Goal: Task Accomplishment & Management: Use online tool/utility

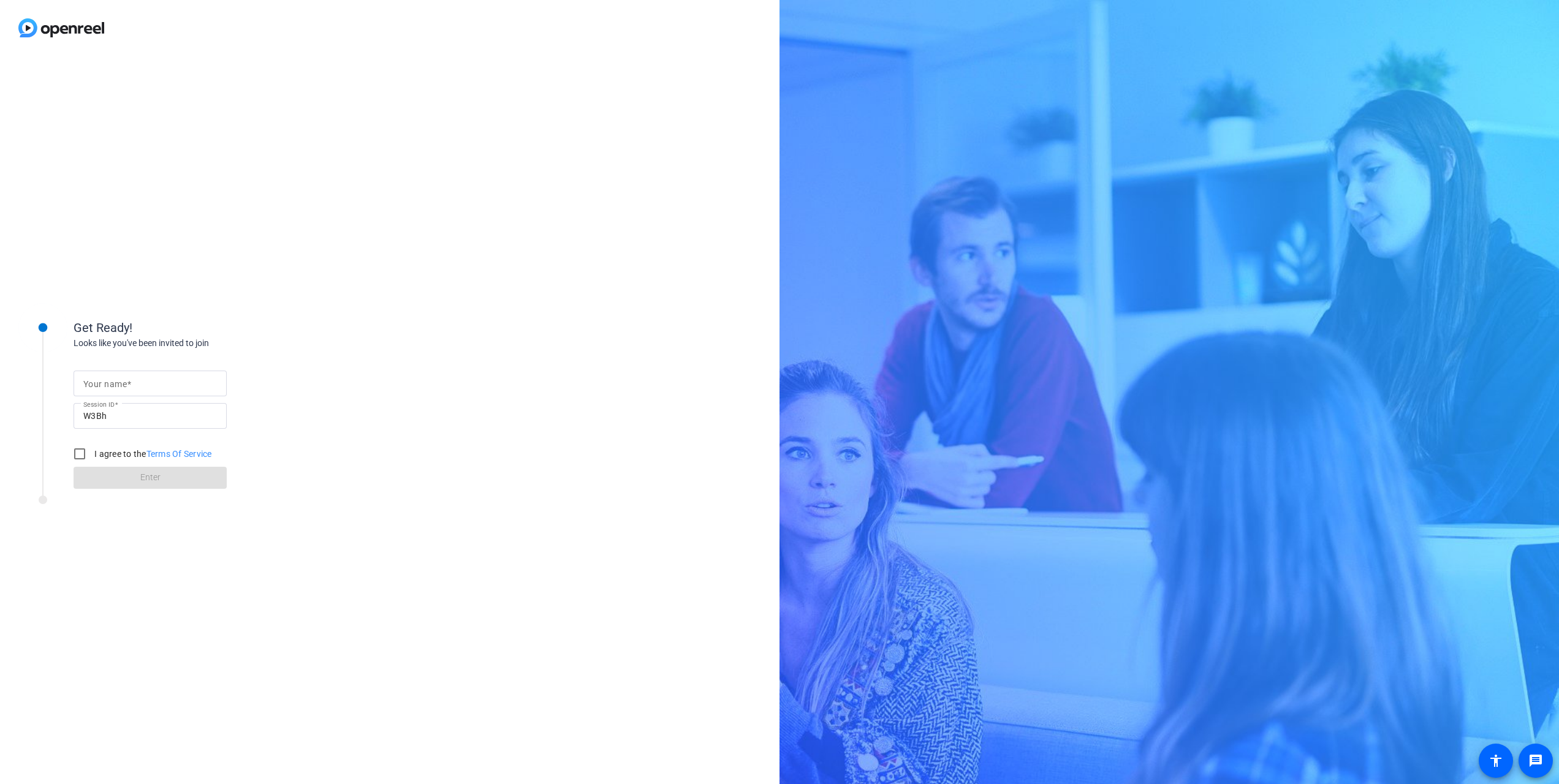
click at [171, 364] on form "Your name Session ID W3Bh I agree to the Terms Of Service Enter" at bounding box center [150, 426] width 153 height 125
click at [171, 377] on input "Your name" at bounding box center [150, 383] width 134 height 15
type input "abby"
click at [77, 447] on input "I agree to the Terms Of Service" at bounding box center [80, 454] width 24 height 24
checkbox input "true"
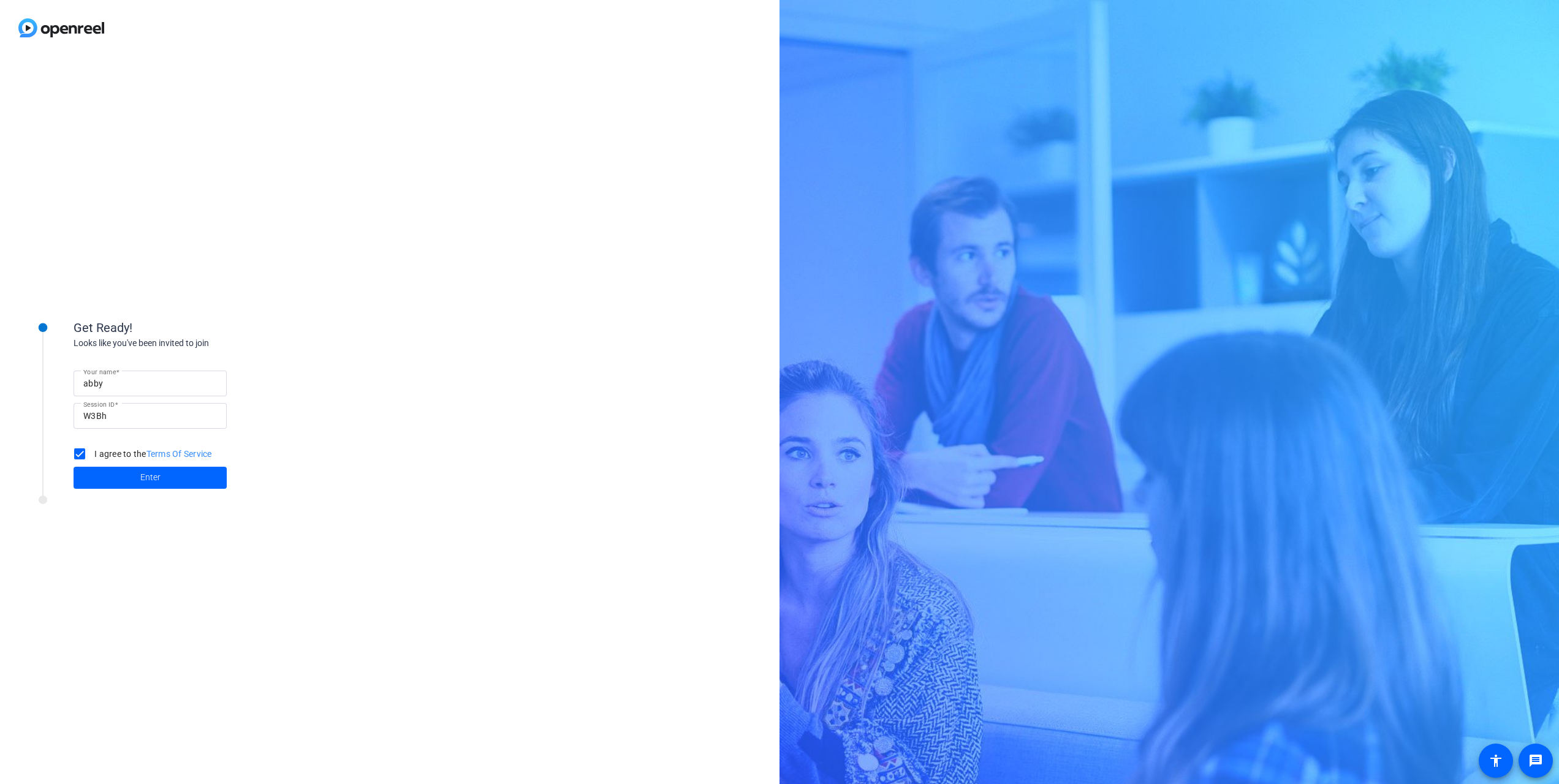
click at [129, 497] on div at bounding box center [165, 503] width 306 height 16
click at [141, 479] on span "Enter" at bounding box center [151, 477] width 20 height 13
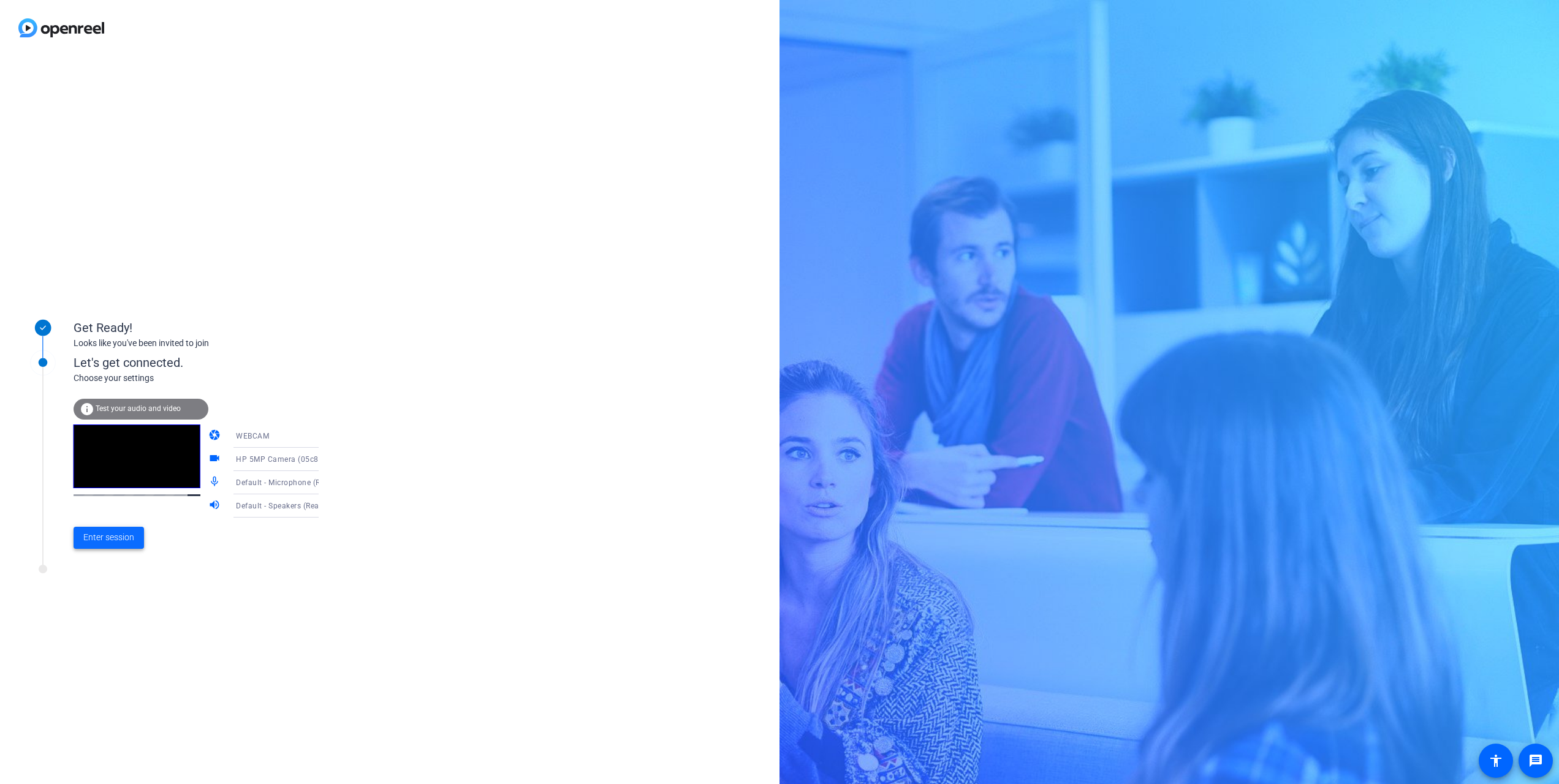
click at [97, 544] on span "Enter session" at bounding box center [109, 538] width 51 height 13
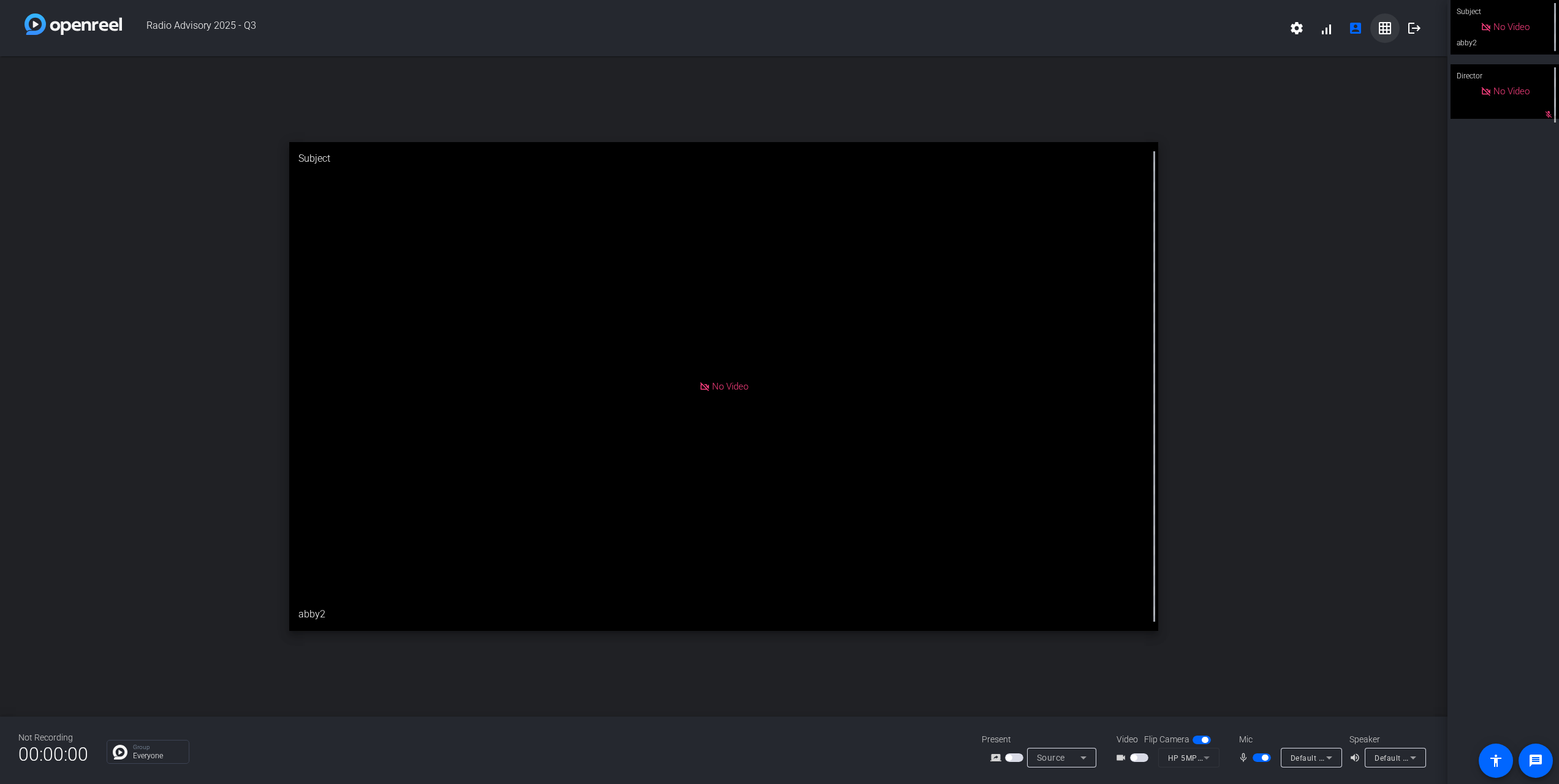
click at [1385, 27] on mat-icon "grid_on" at bounding box center [1385, 28] width 15 height 15
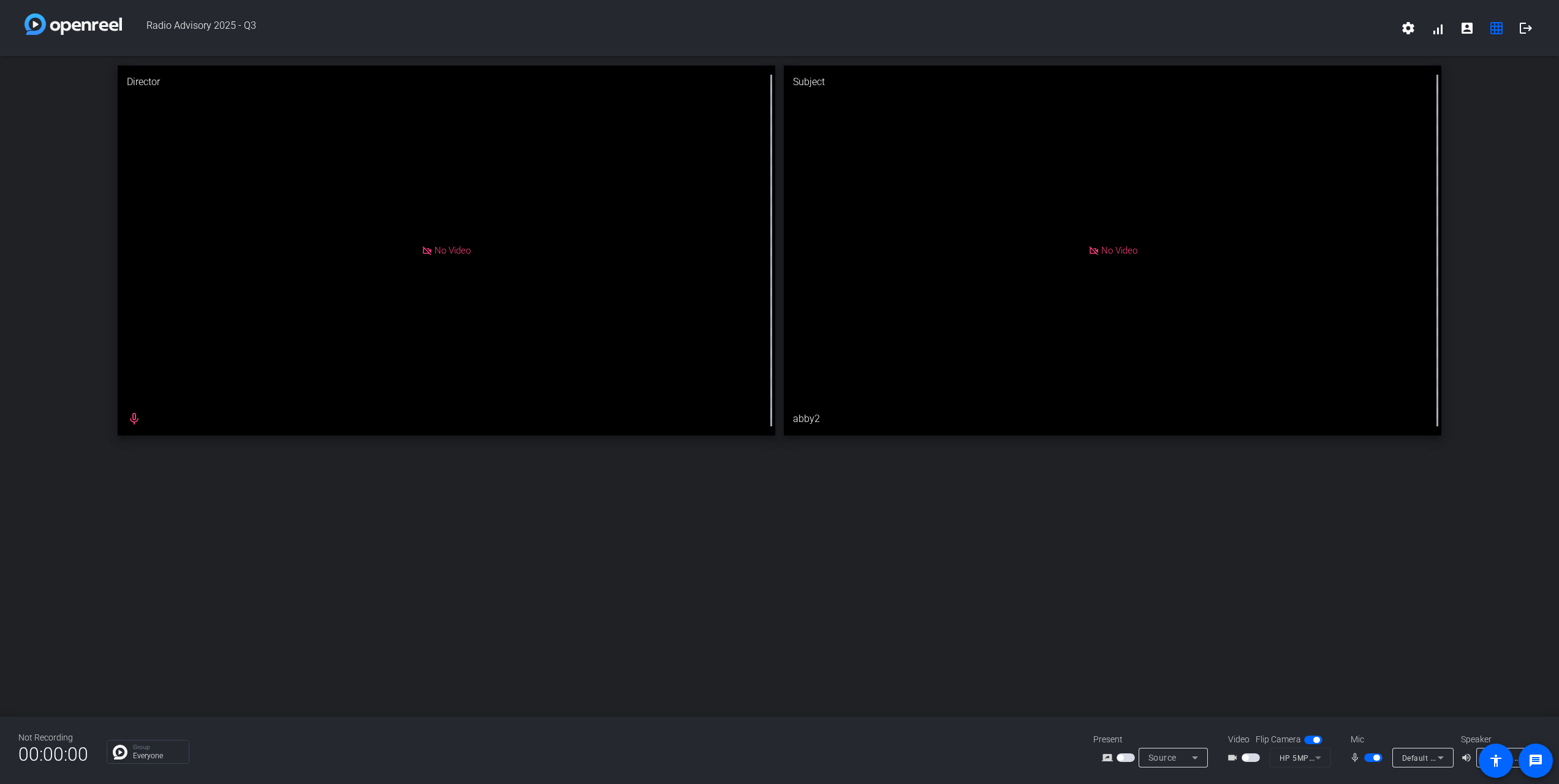
click at [1253, 755] on span "button" at bounding box center [1251, 758] width 18 height 9
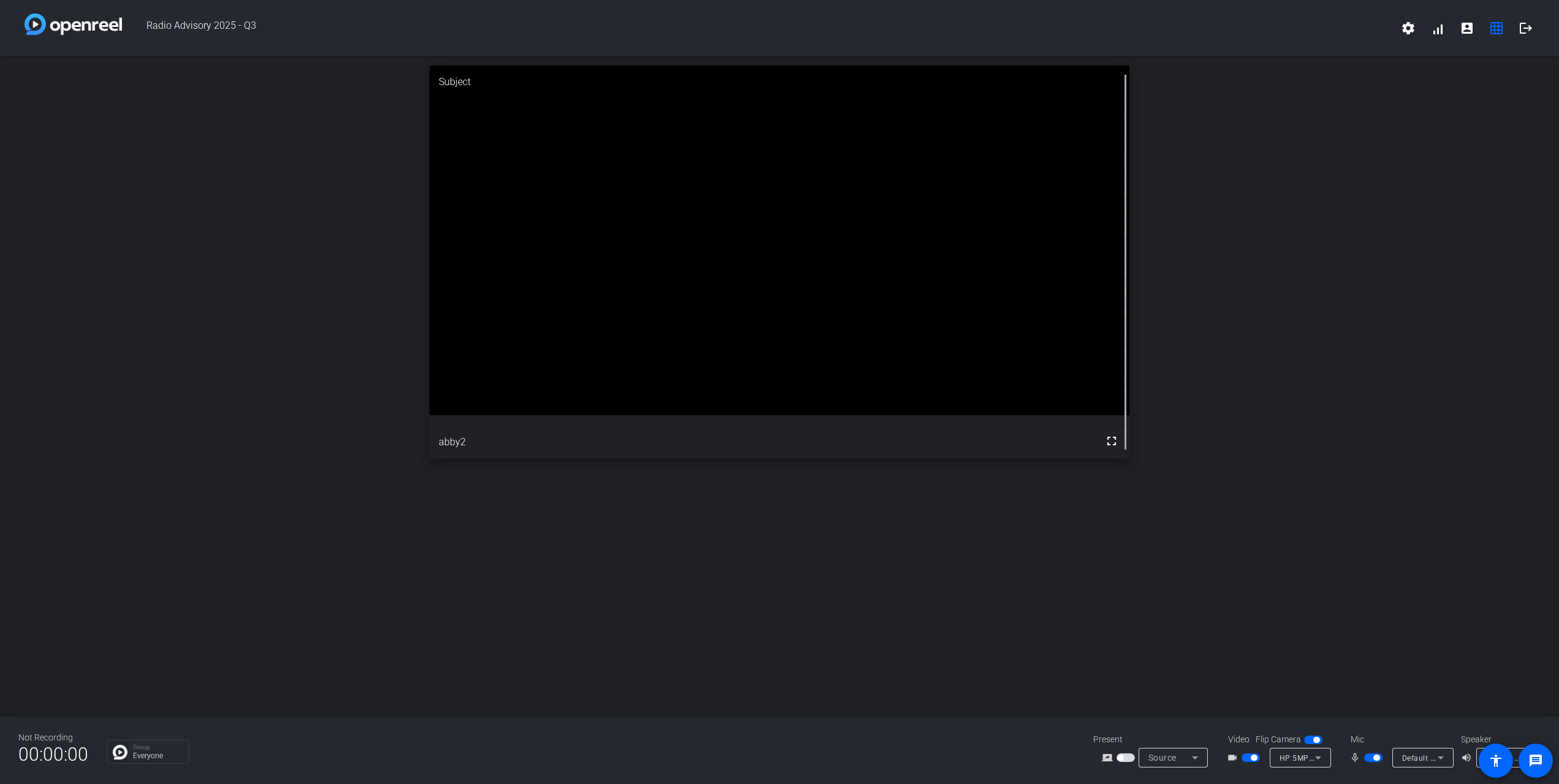
click at [1243, 758] on span "button" at bounding box center [1251, 758] width 18 height 9
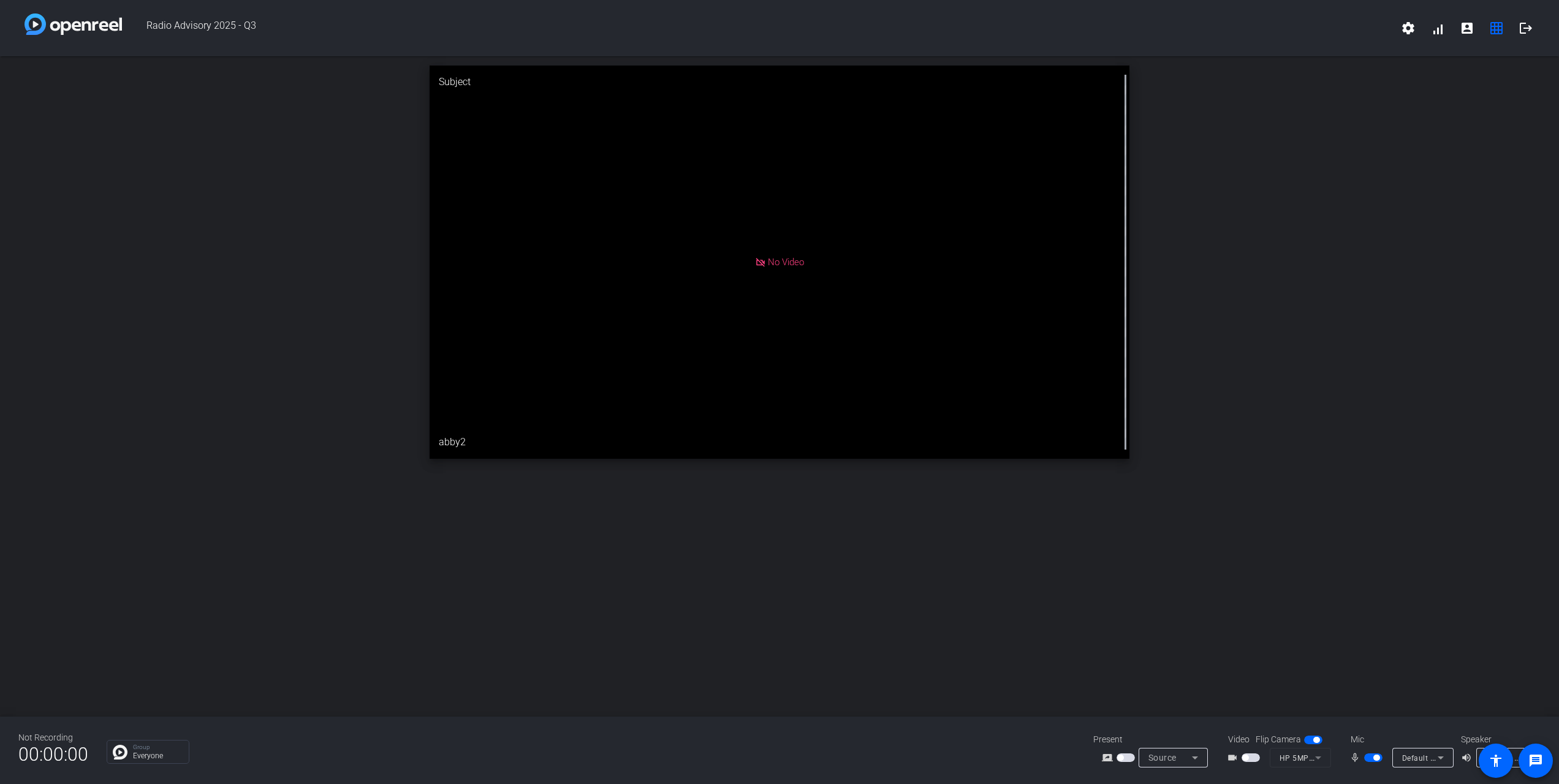
click at [434, 596] on div "Subject No Video abby2" at bounding box center [780, 386] width 1559 height 660
click at [1170, 322] on div "Subject No Video abby2" at bounding box center [780, 262] width 1559 height 412
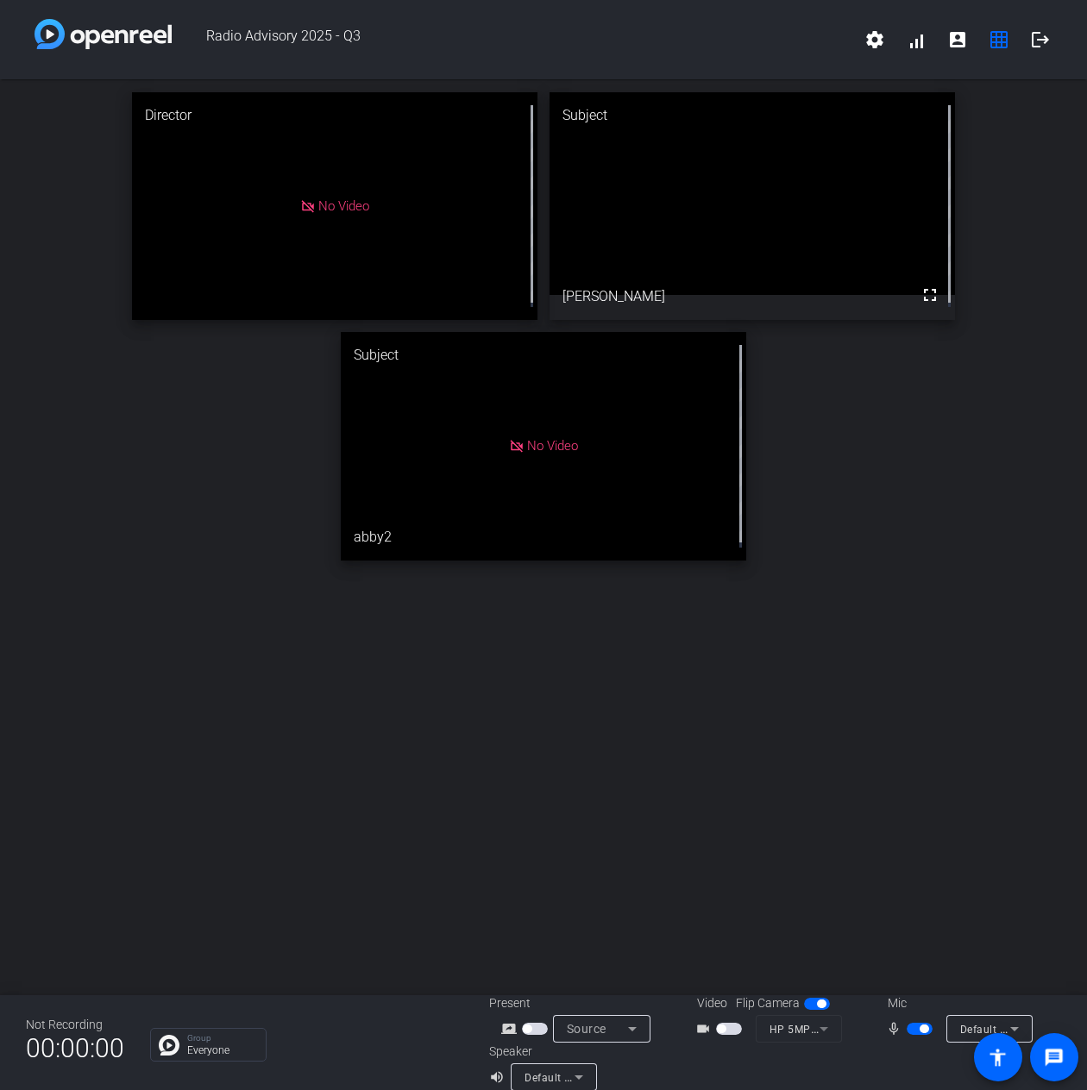
click at [717, 1027] on span "button" at bounding box center [721, 1029] width 9 height 9
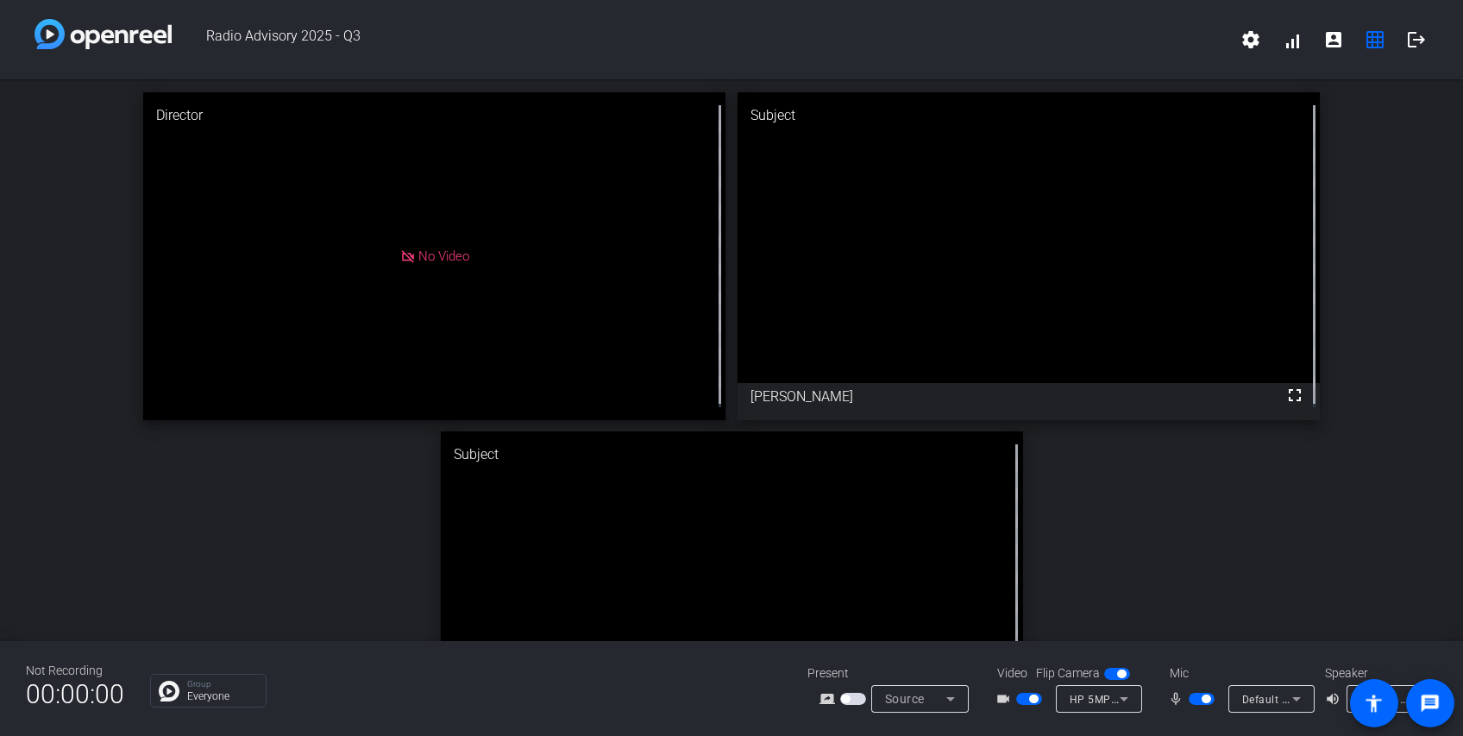
drag, startPoint x: 2044, startPoint y: 0, endPoint x: 324, endPoint y: 537, distance: 1801.7
click at [324, 537] on div "Director No Video Subject fullscreen [PERSON_NAME] Subject fullscreen abby2" at bounding box center [731, 425] width 1463 height 693
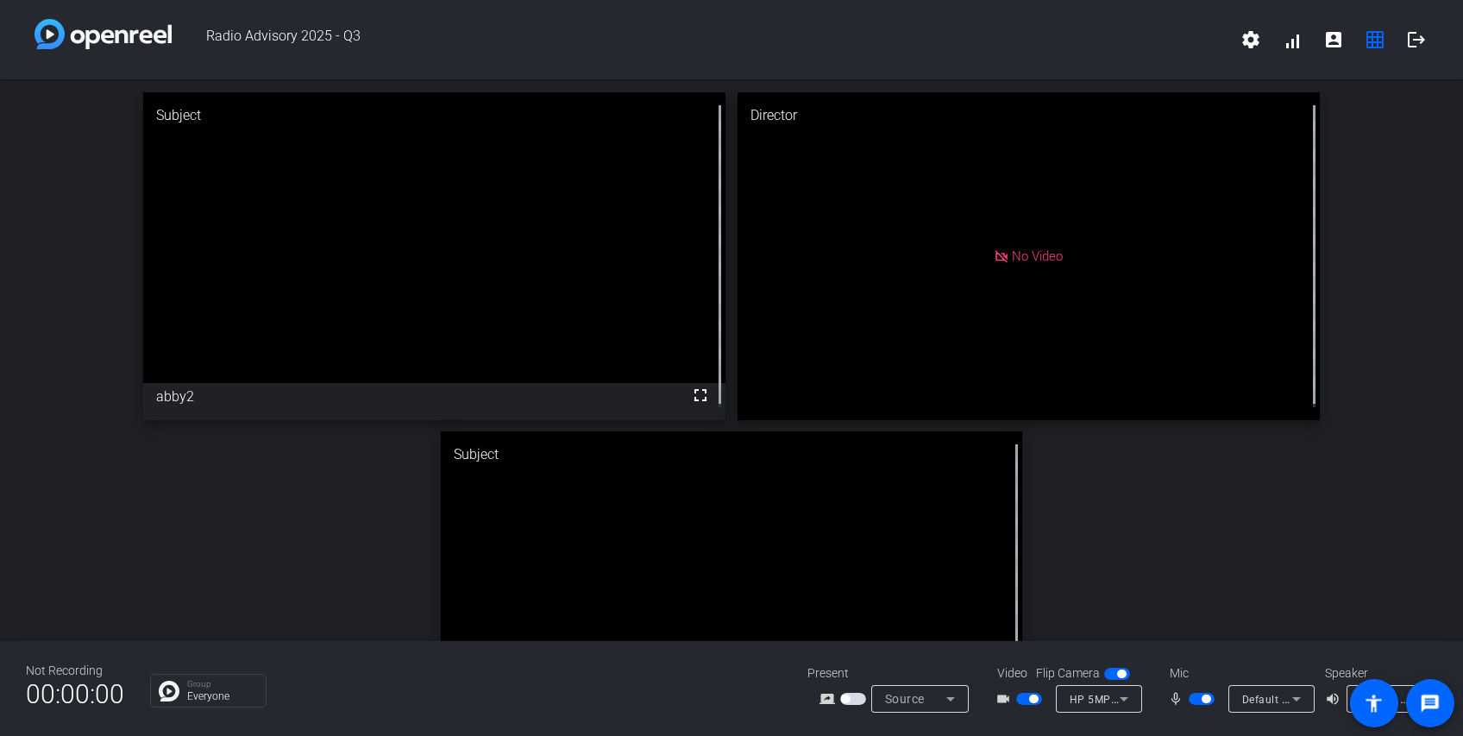
drag, startPoint x: 904, startPoint y: 530, endPoint x: 607, endPoint y: 170, distance: 466.9
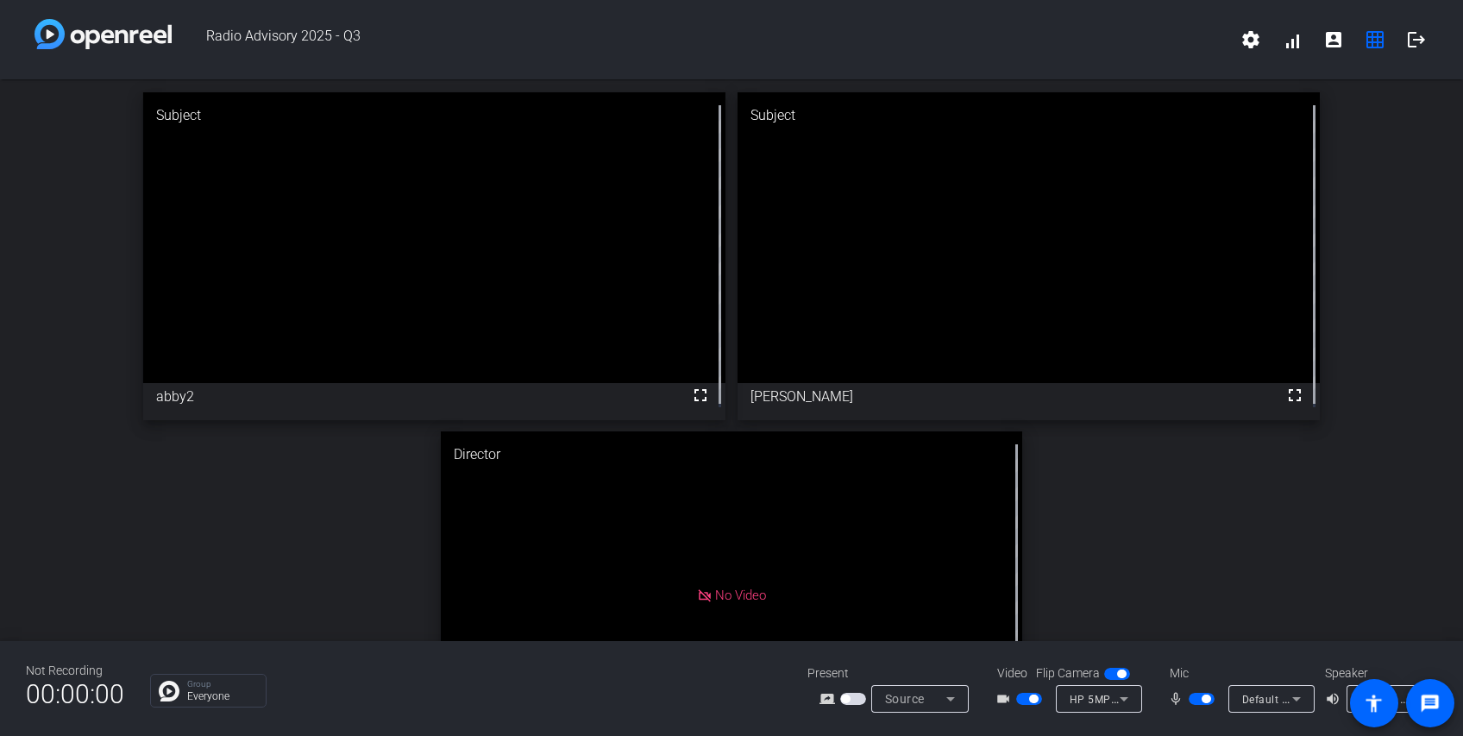
drag, startPoint x: 846, startPoint y: 562, endPoint x: 1020, endPoint y: 228, distance: 377.3
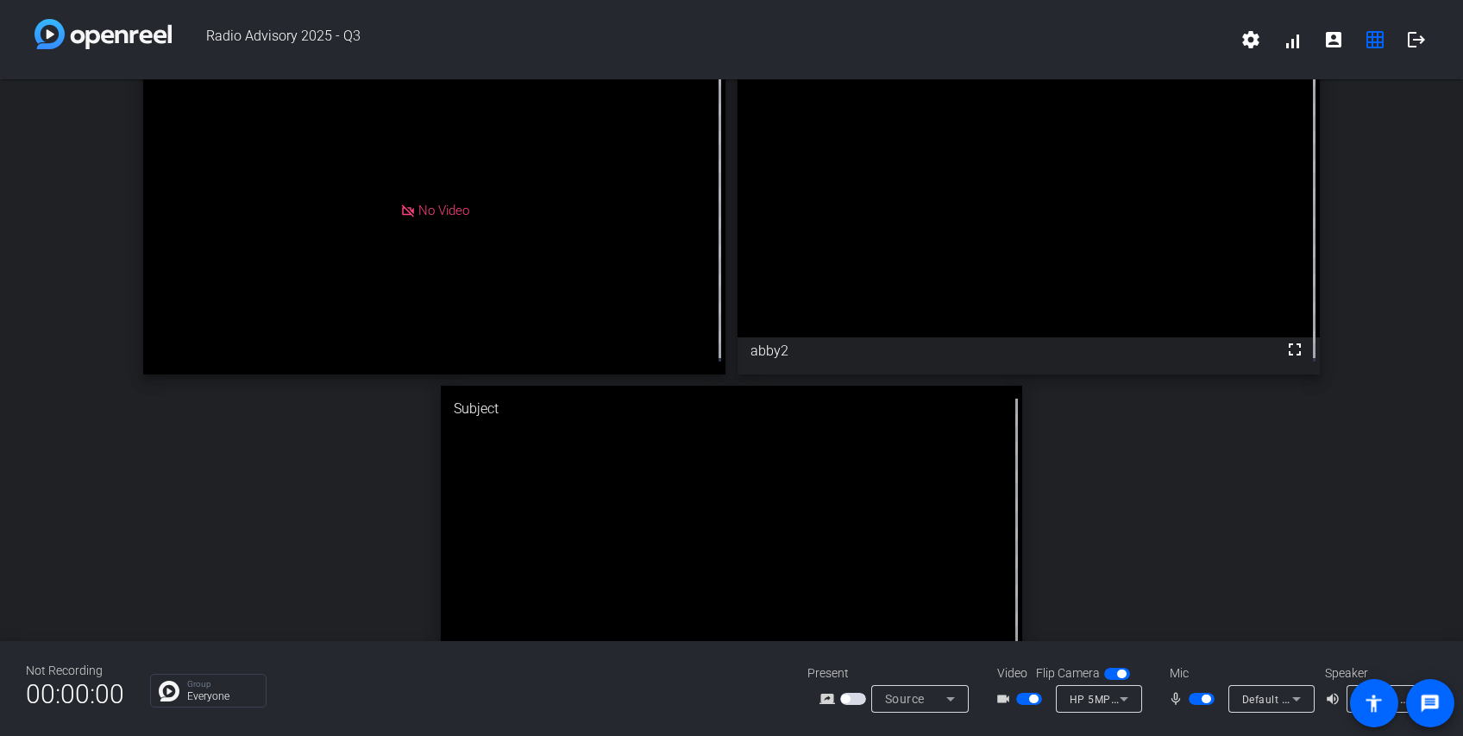
scroll to position [9, 0]
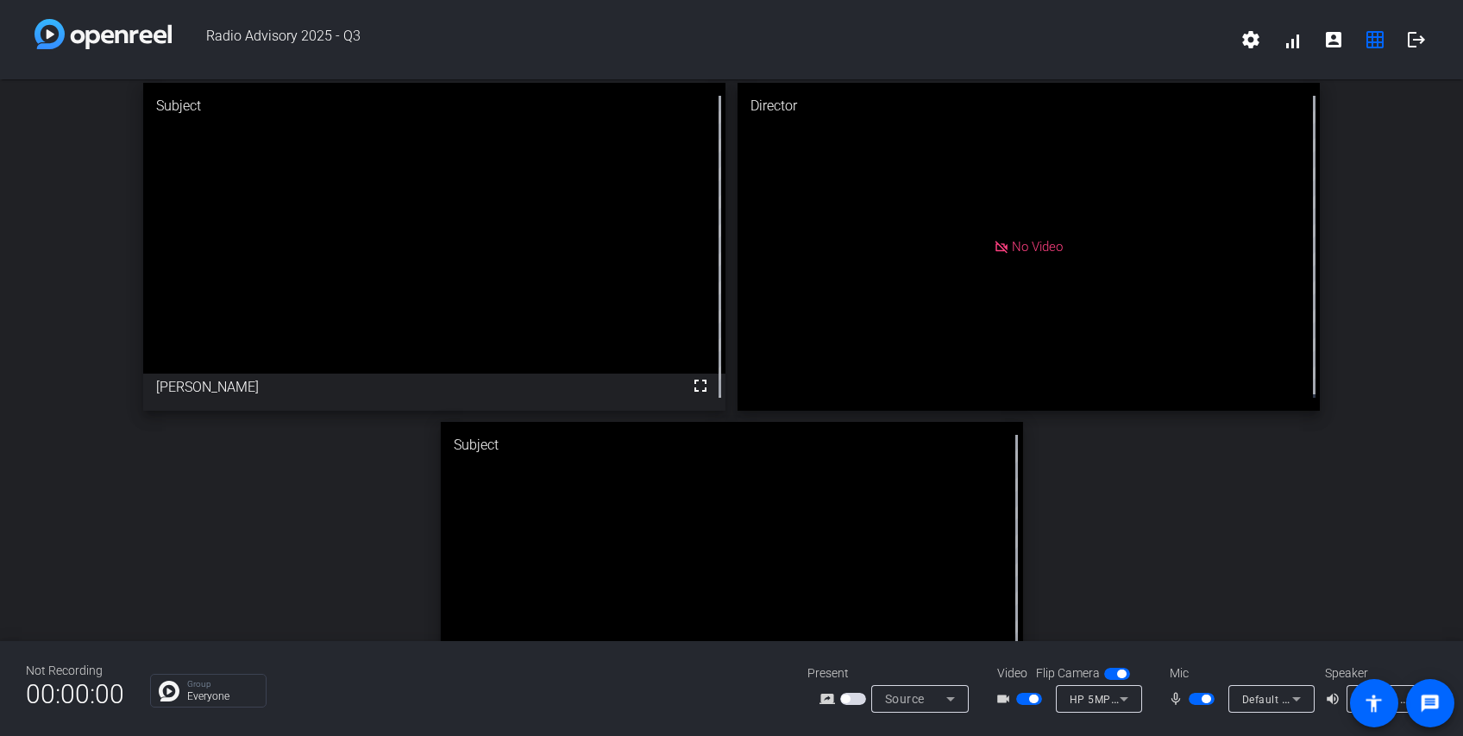
drag, startPoint x: 905, startPoint y: 538, endPoint x: 614, endPoint y: 204, distance: 443.2
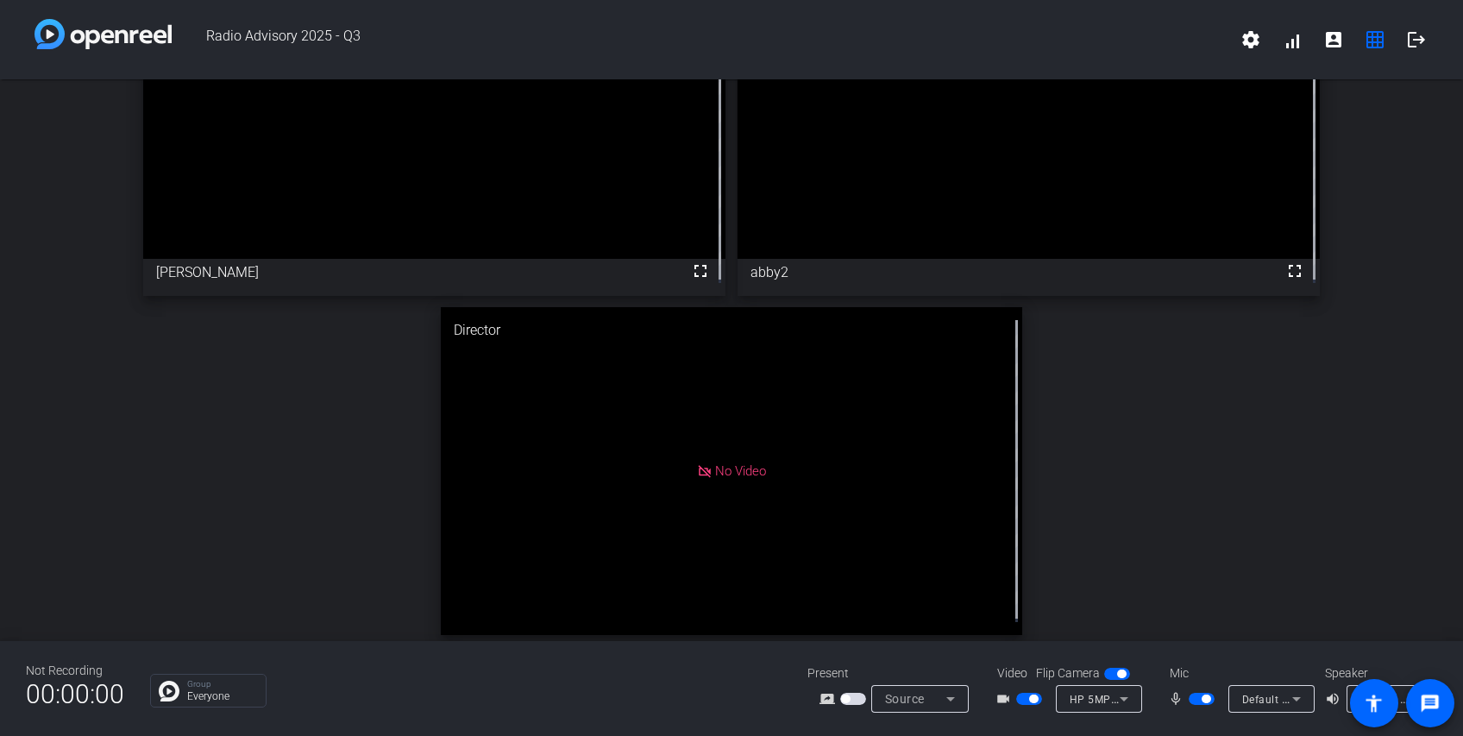
drag, startPoint x: 774, startPoint y: 528, endPoint x: 830, endPoint y: 265, distance: 268.8
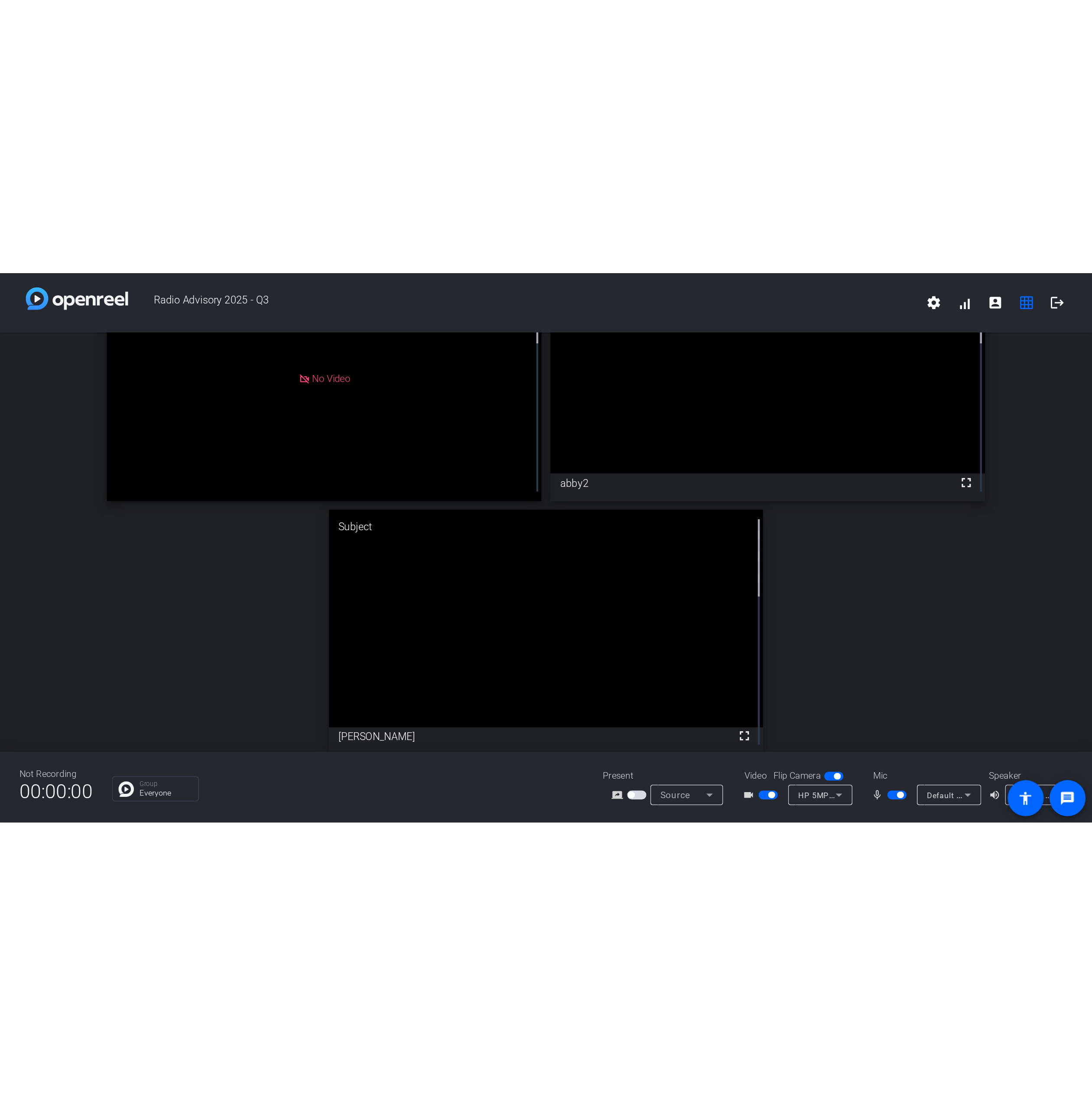
scroll to position [0, 0]
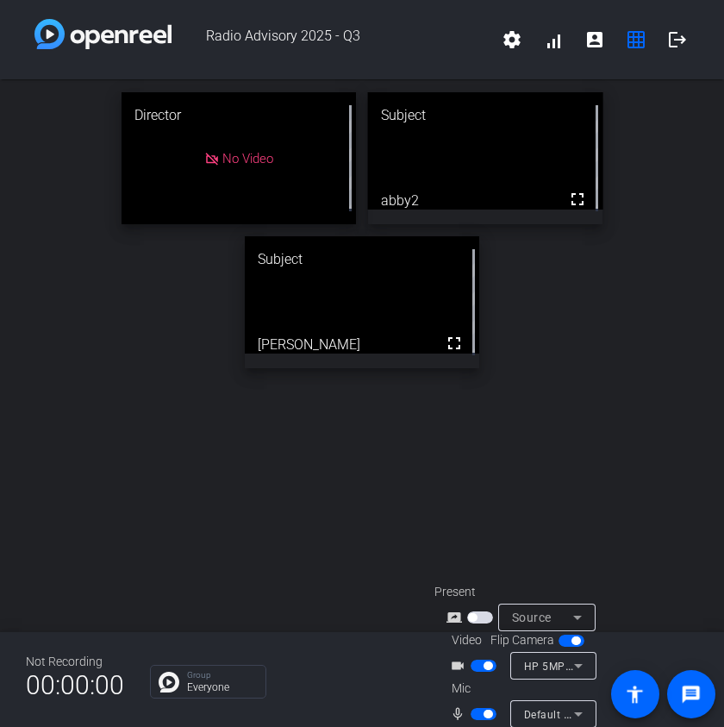
click at [506, 448] on div "Director No Video Subject fullscreen abby2 Subject fullscreen [PERSON_NAME]" at bounding box center [362, 355] width 724 height 553
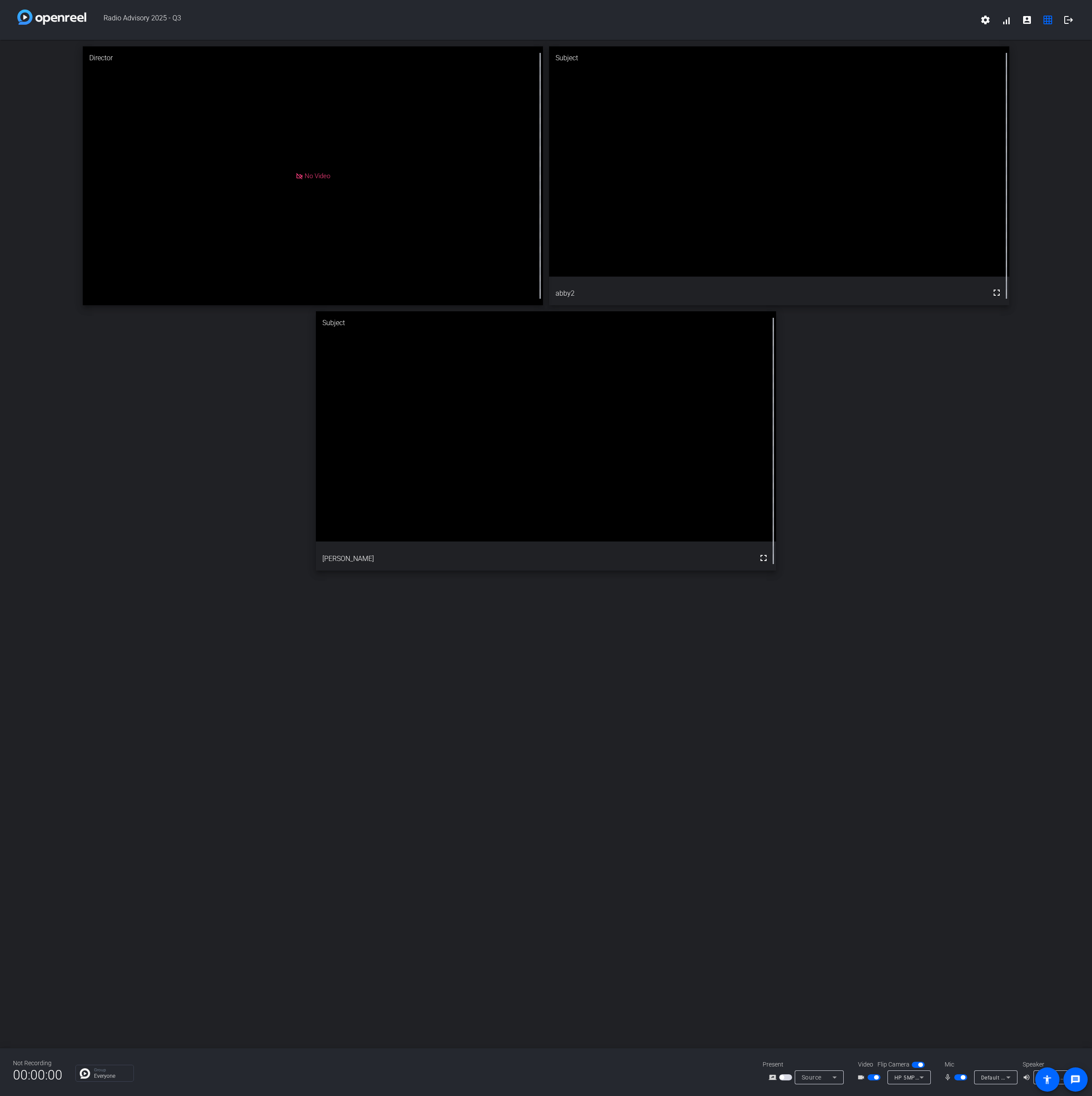
drag, startPoint x: 320, startPoint y: 24, endPoint x: 239, endPoint y: 591, distance: 572.8
click at [239, 555] on div "Director No Video Subject fullscreen abby2 Subject fullscreen [PERSON_NAME]" at bounding box center [546, 544] width 1092 height 1009
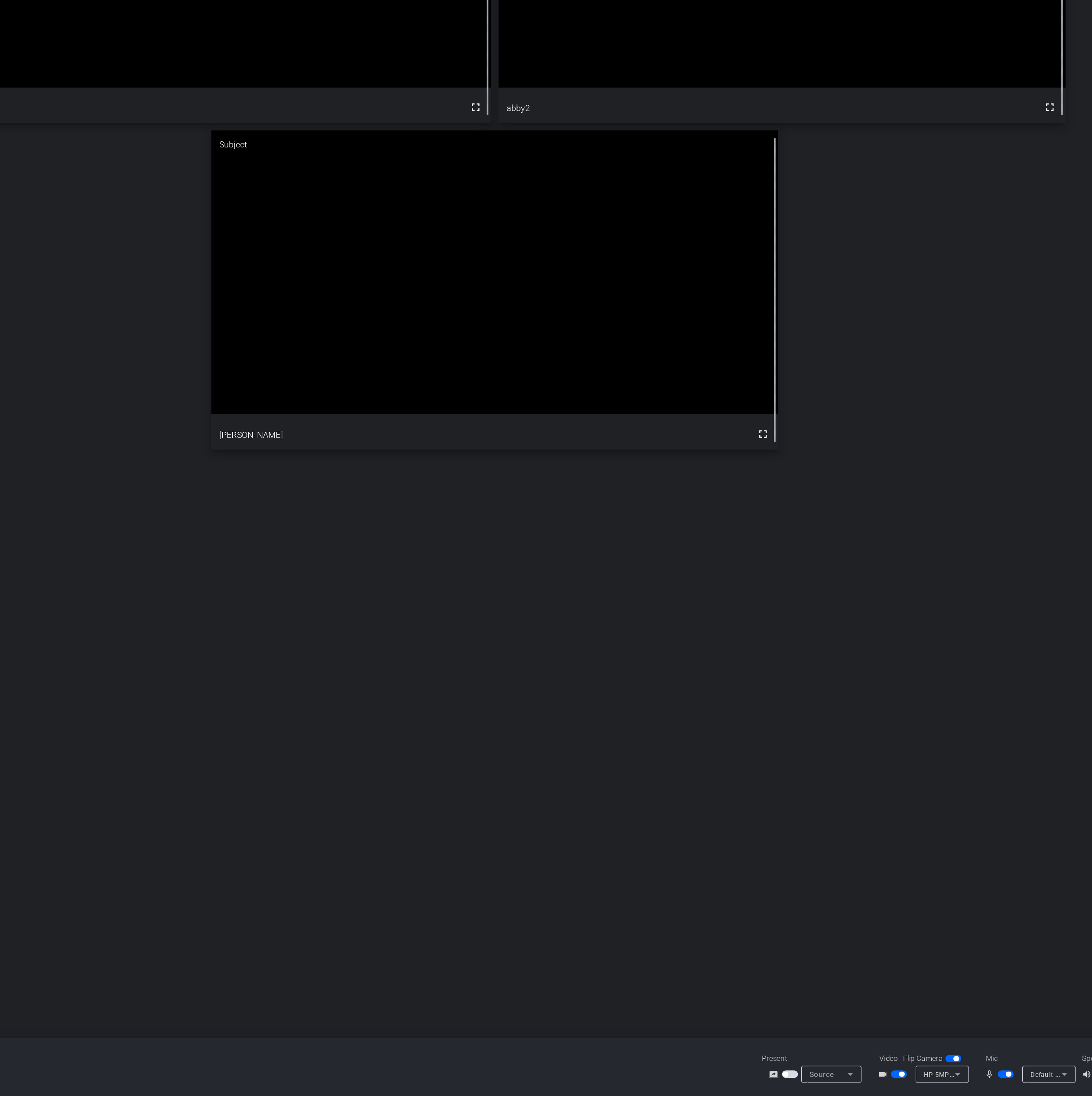
click at [962, 555] on span "button" at bounding box center [961, 1077] width 13 height 6
click at [956, 555] on span "button" at bounding box center [957, 1077] width 5 height 5
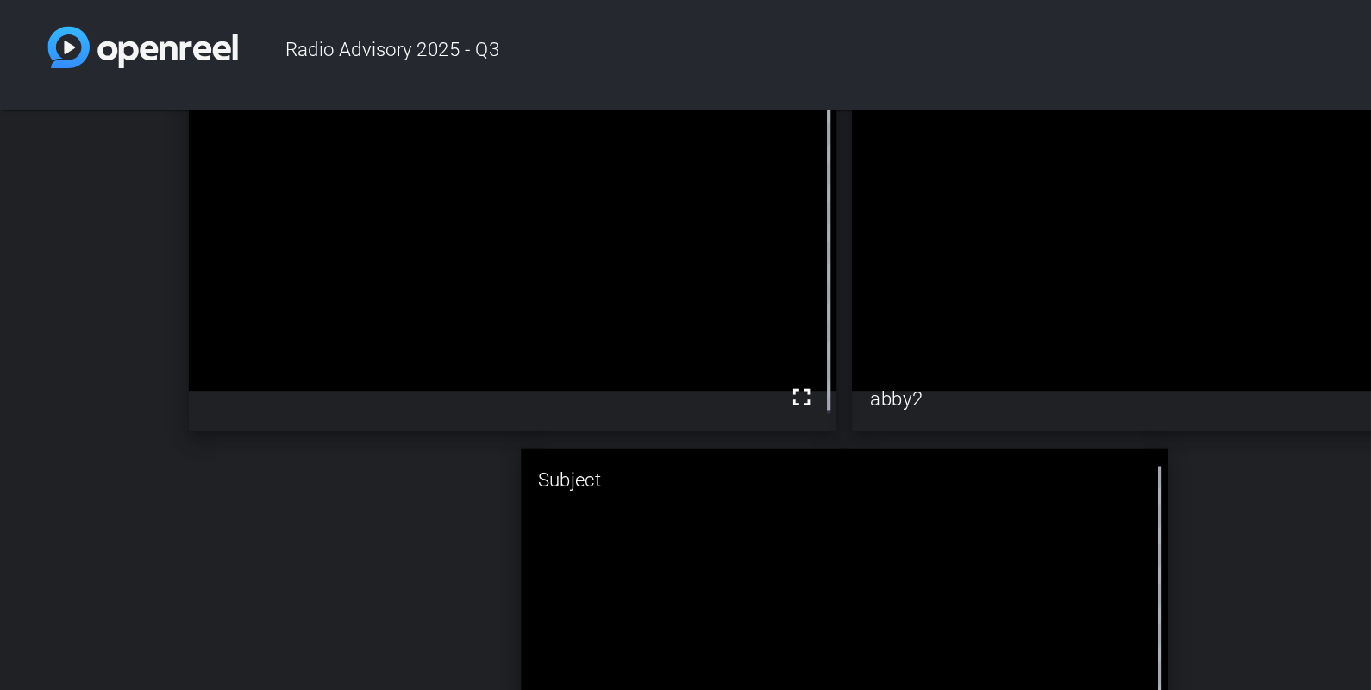
scroll to position [43, 0]
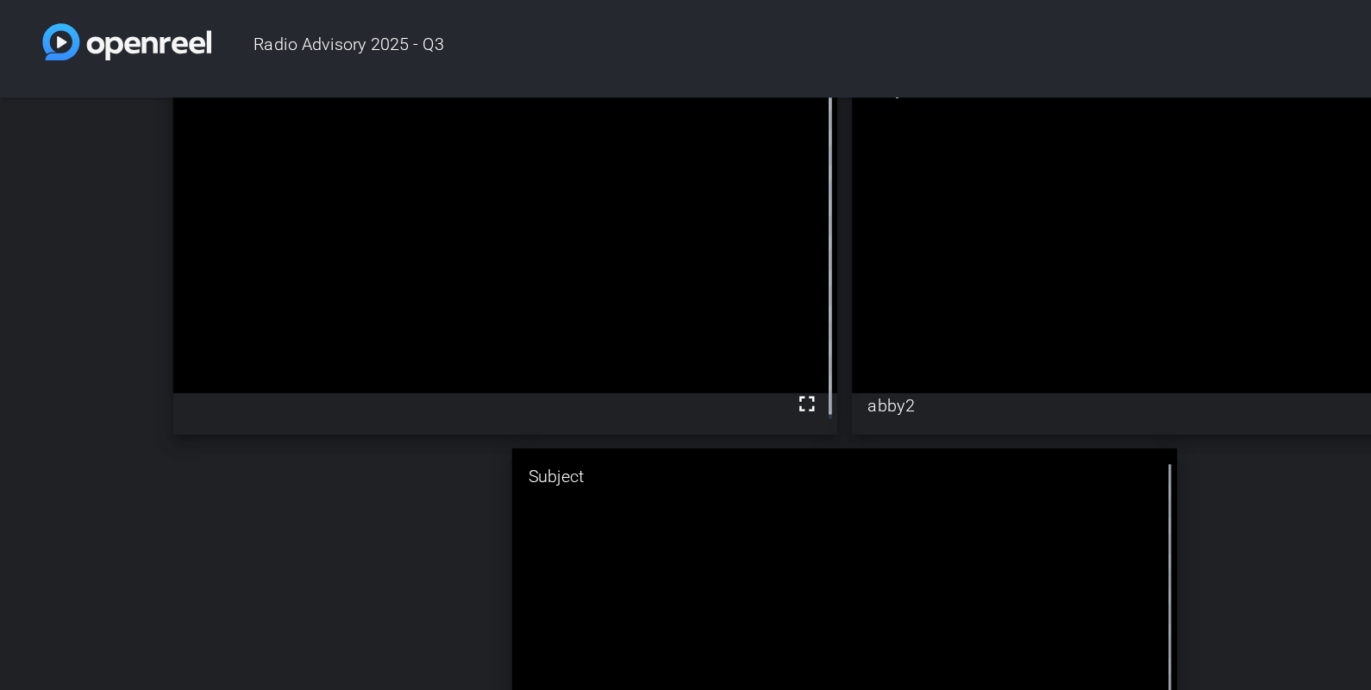
drag, startPoint x: 3234, startPoint y: 37, endPoint x: 308, endPoint y: 389, distance: 2947.4
click at [308, 389] on div "Director fullscreen Subject fullscreen abby2 Subject fullscreen [PERSON_NAME]" at bounding box center [685, 358] width 1371 height 644
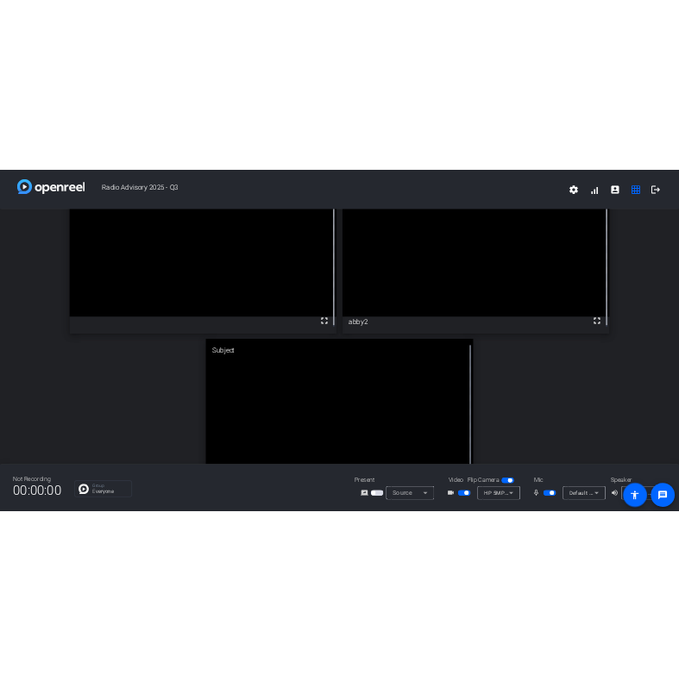
scroll to position [65, 0]
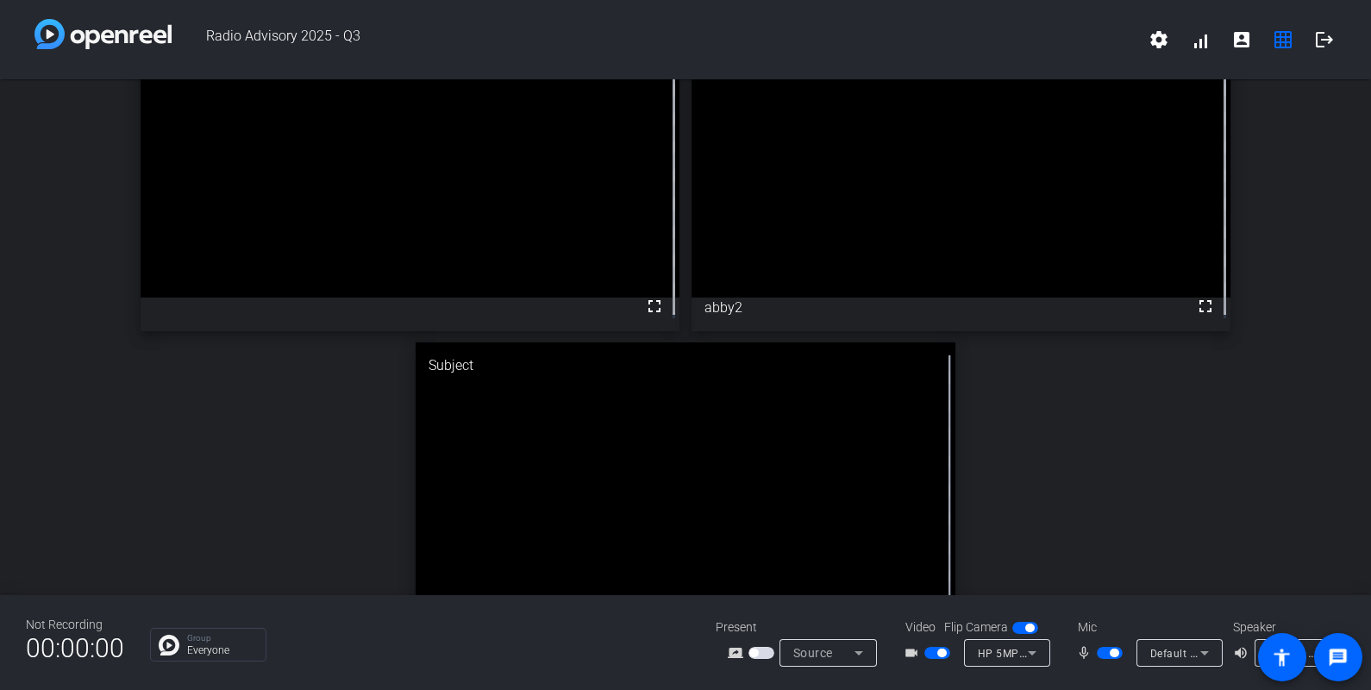
click at [1108, 491] on div "Director fullscreen Subject fullscreen abby2 Subject fullscreen [PERSON_NAME]" at bounding box center [685, 337] width 1371 height 644
click at [1099, 551] on div "Director fullscreen Subject fullscreen abby2 Subject fullscreen [PERSON_NAME]" at bounding box center [685, 337] width 1371 height 644
click at [1245, 512] on div "Director fullscreen Subject fullscreen abby2 Subject fullscreen [PERSON_NAME]" at bounding box center [685, 337] width 1371 height 644
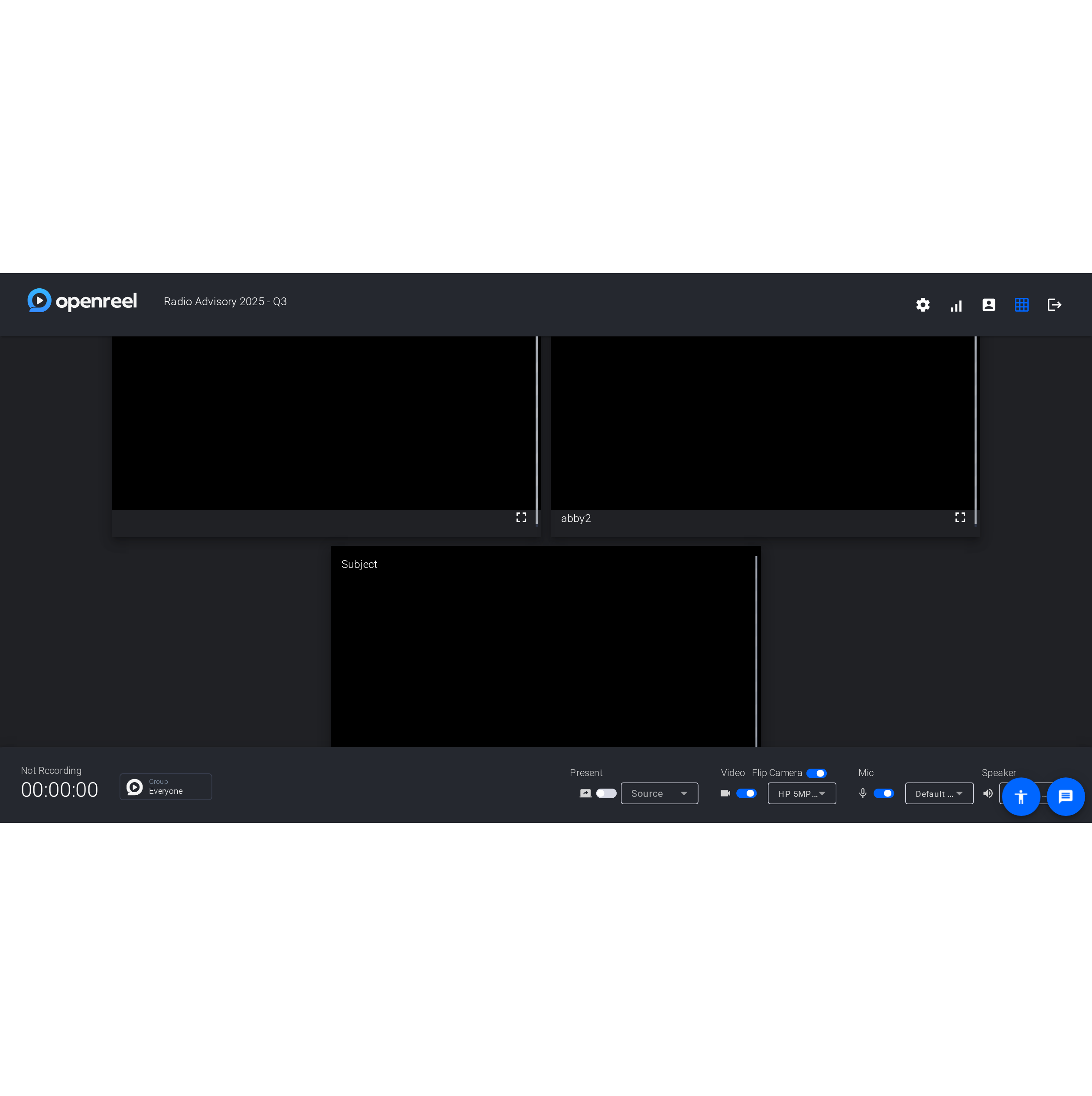
scroll to position [0, 0]
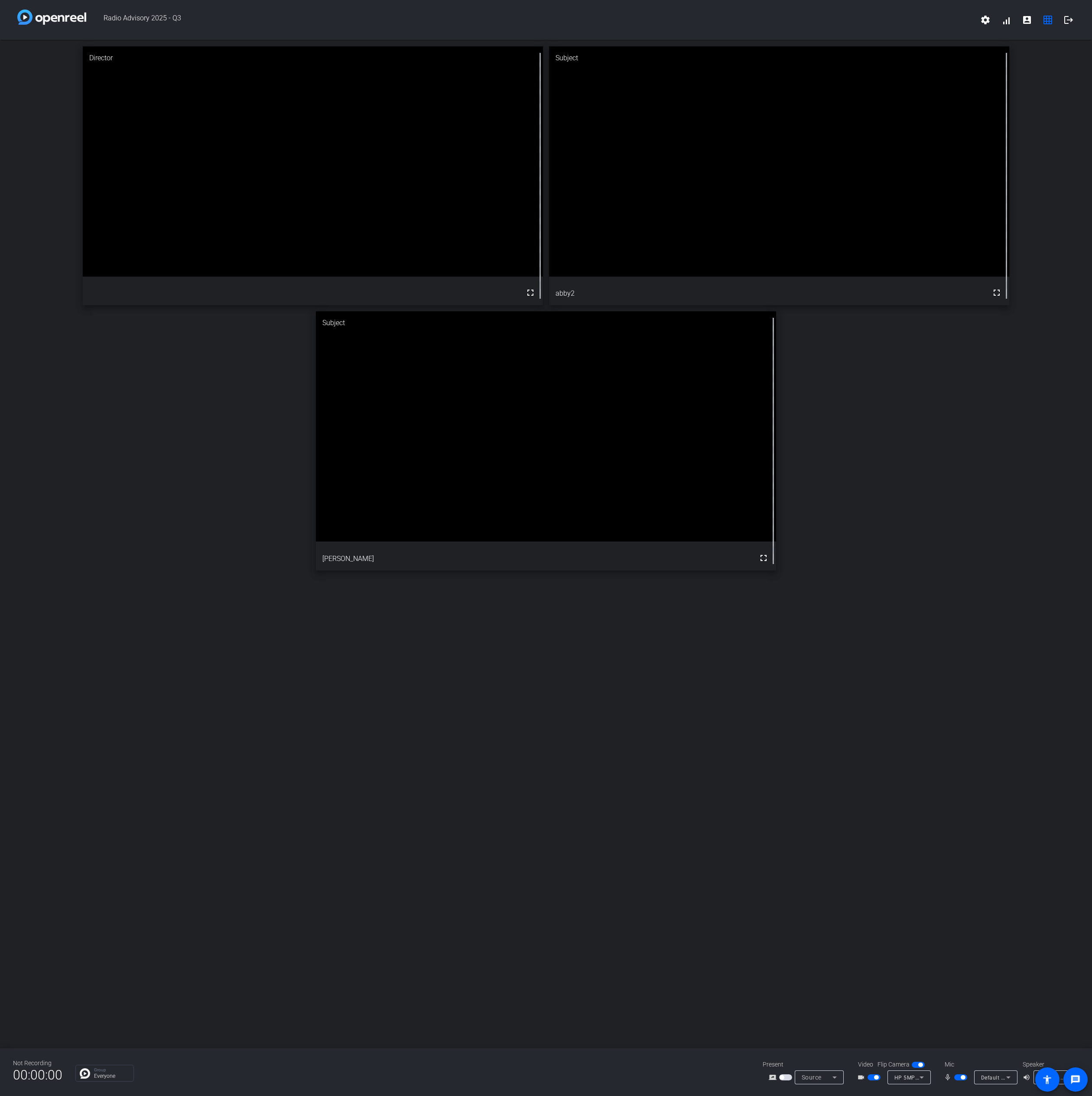
drag, startPoint x: 341, startPoint y: 1, endPoint x: 178, endPoint y: 720, distance: 737.2
click at [178, 555] on div "Director fullscreen Subject fullscreen abby2 Subject fullscreen [PERSON_NAME]" at bounding box center [546, 544] width 1092 height 1009
click at [960, 555] on mat-slide-toggle at bounding box center [961, 1077] width 15 height 9
click at [957, 555] on span "button" at bounding box center [961, 1077] width 13 height 6
click at [955, 555] on span "button" at bounding box center [957, 1077] width 5 height 5
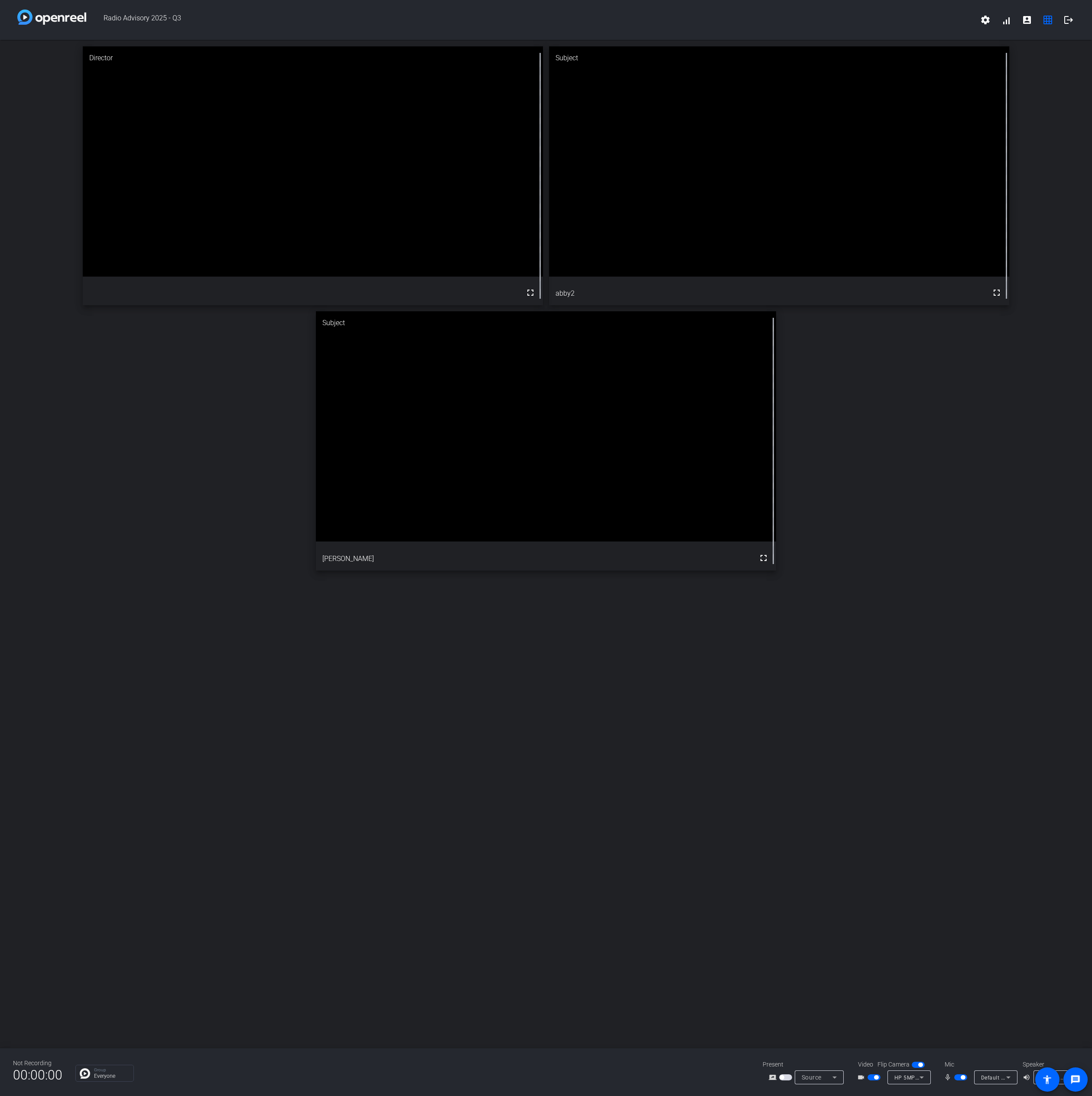
click at [961, 555] on span "button" at bounding box center [963, 1077] width 5 height 5
click at [959, 555] on span "button" at bounding box center [961, 1077] width 13 height 6
click at [961, 555] on span "button" at bounding box center [963, 1077] width 5 height 5
click at [961, 555] on span "button" at bounding box center [961, 1077] width 13 height 6
